Goal: Find specific page/section: Find specific page/section

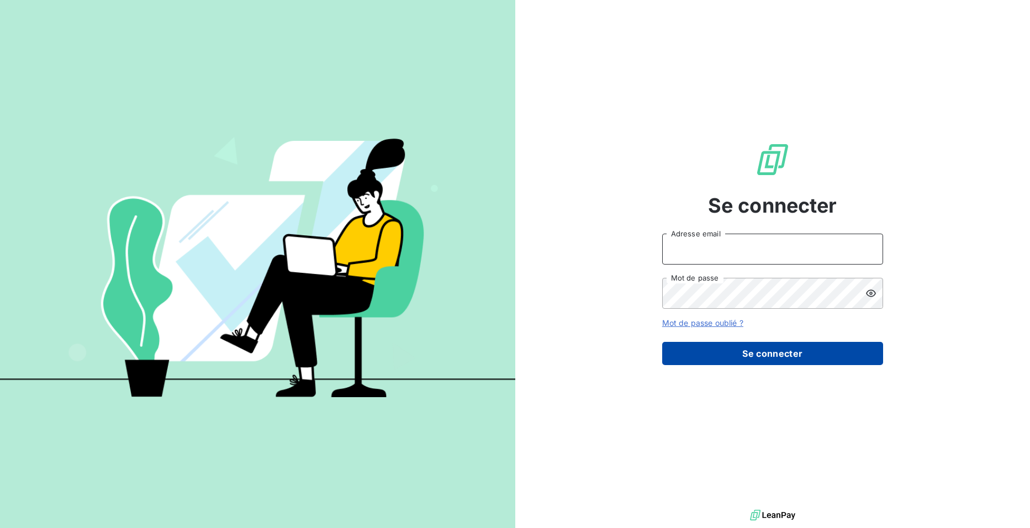
type input "[EMAIL_ADDRESS][DOMAIN_NAME]"
click at [704, 359] on button "Se connecter" at bounding box center [772, 353] width 221 height 23
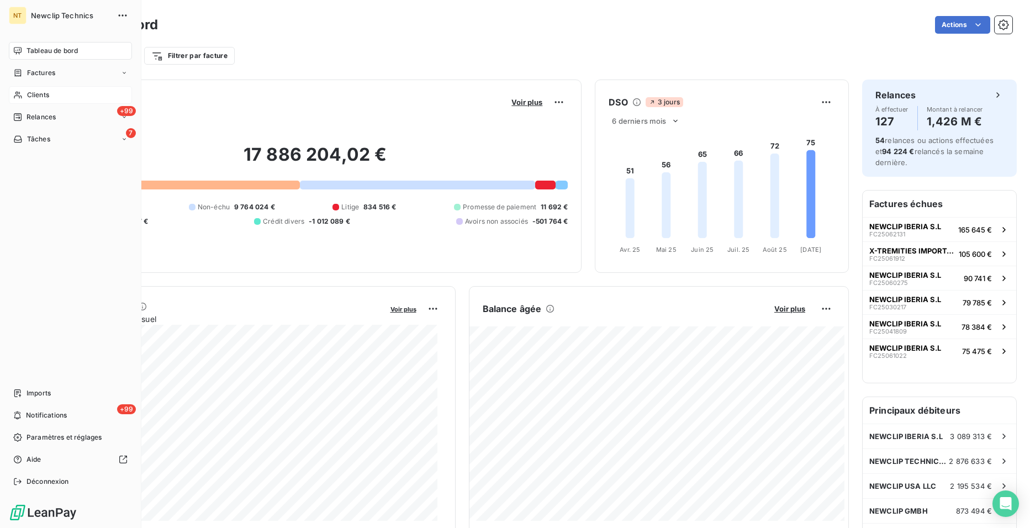
click at [45, 94] on span "Clients" at bounding box center [38, 95] width 22 height 10
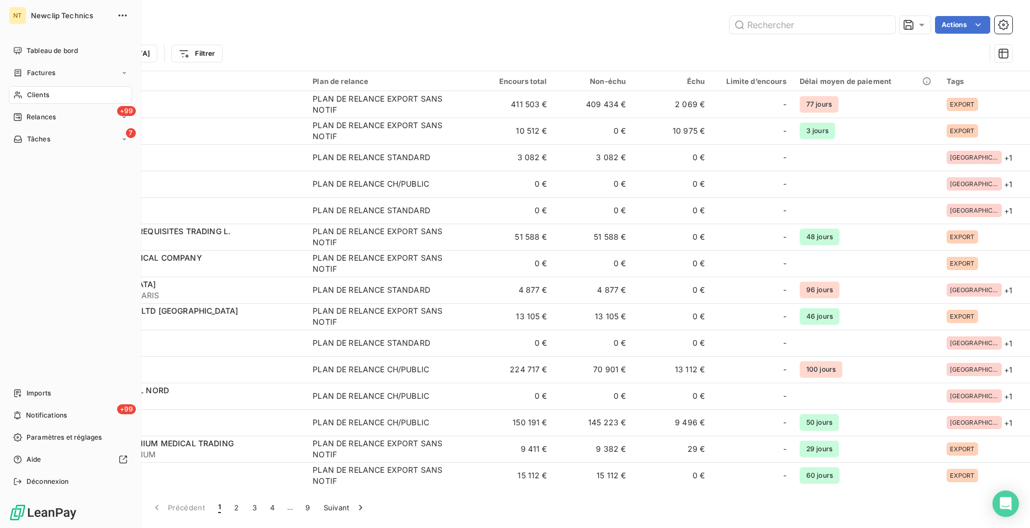
click at [30, 89] on div "Clients" at bounding box center [70, 95] width 123 height 18
click at [36, 94] on span "Clients" at bounding box center [38, 95] width 22 height 10
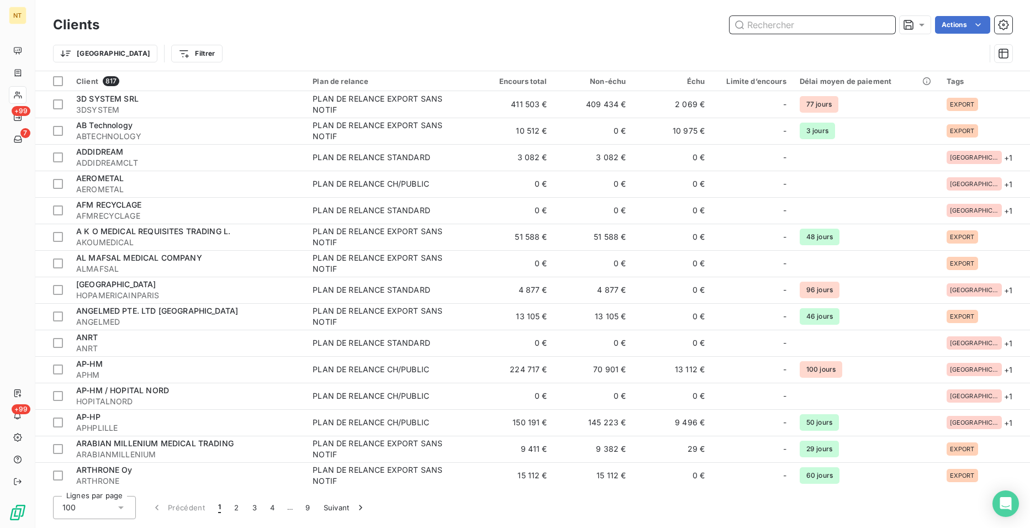
click at [808, 28] on input "text" at bounding box center [813, 25] width 166 height 18
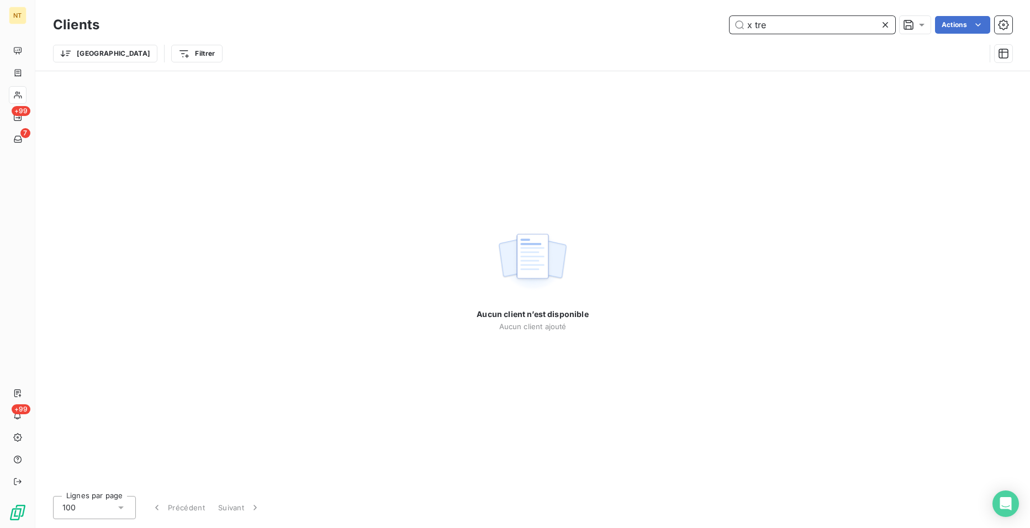
click at [754, 28] on input "x tre" at bounding box center [813, 25] width 166 height 18
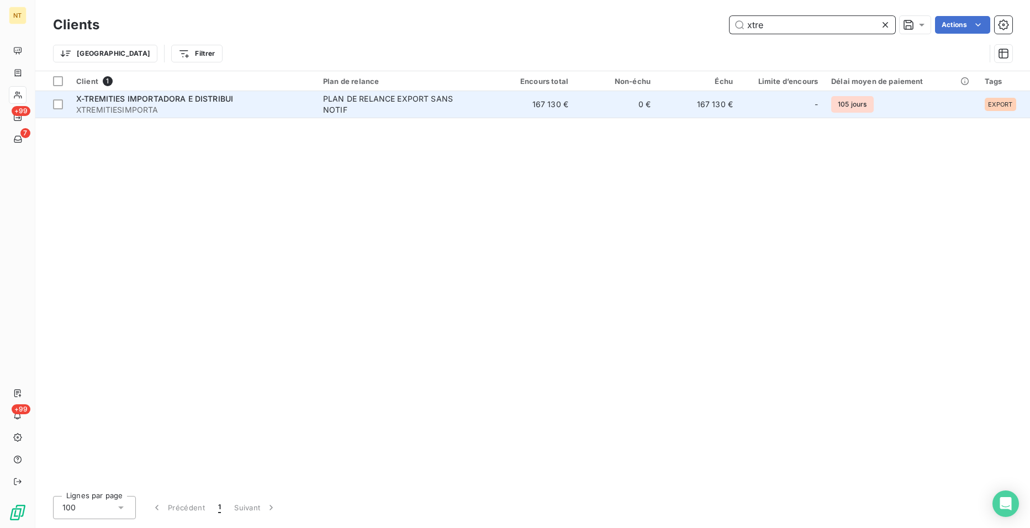
type input "xtre"
click at [186, 96] on span "X-TREMITIES IMPORTADORA E DISTRIBUI" at bounding box center [154, 98] width 157 height 9
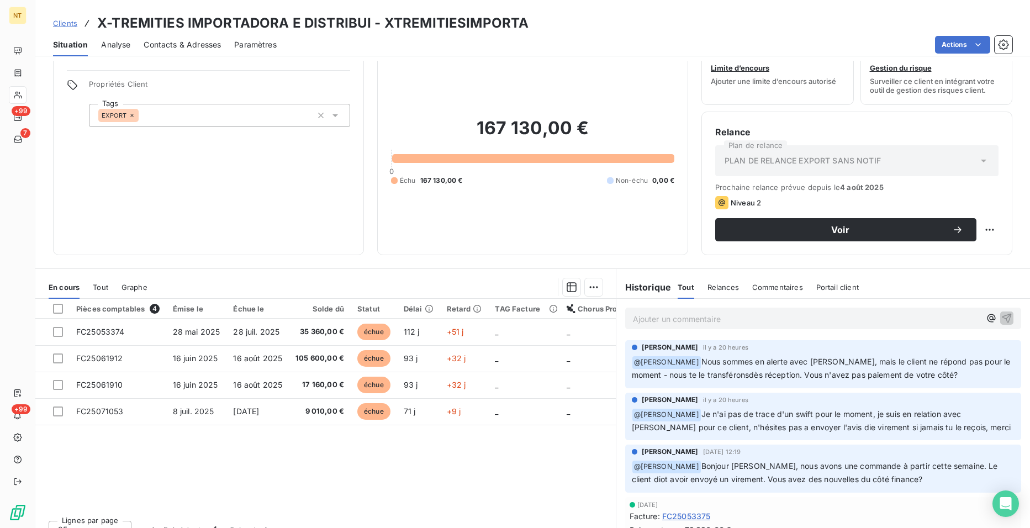
scroll to position [50, 0]
